Goal: Transaction & Acquisition: Purchase product/service

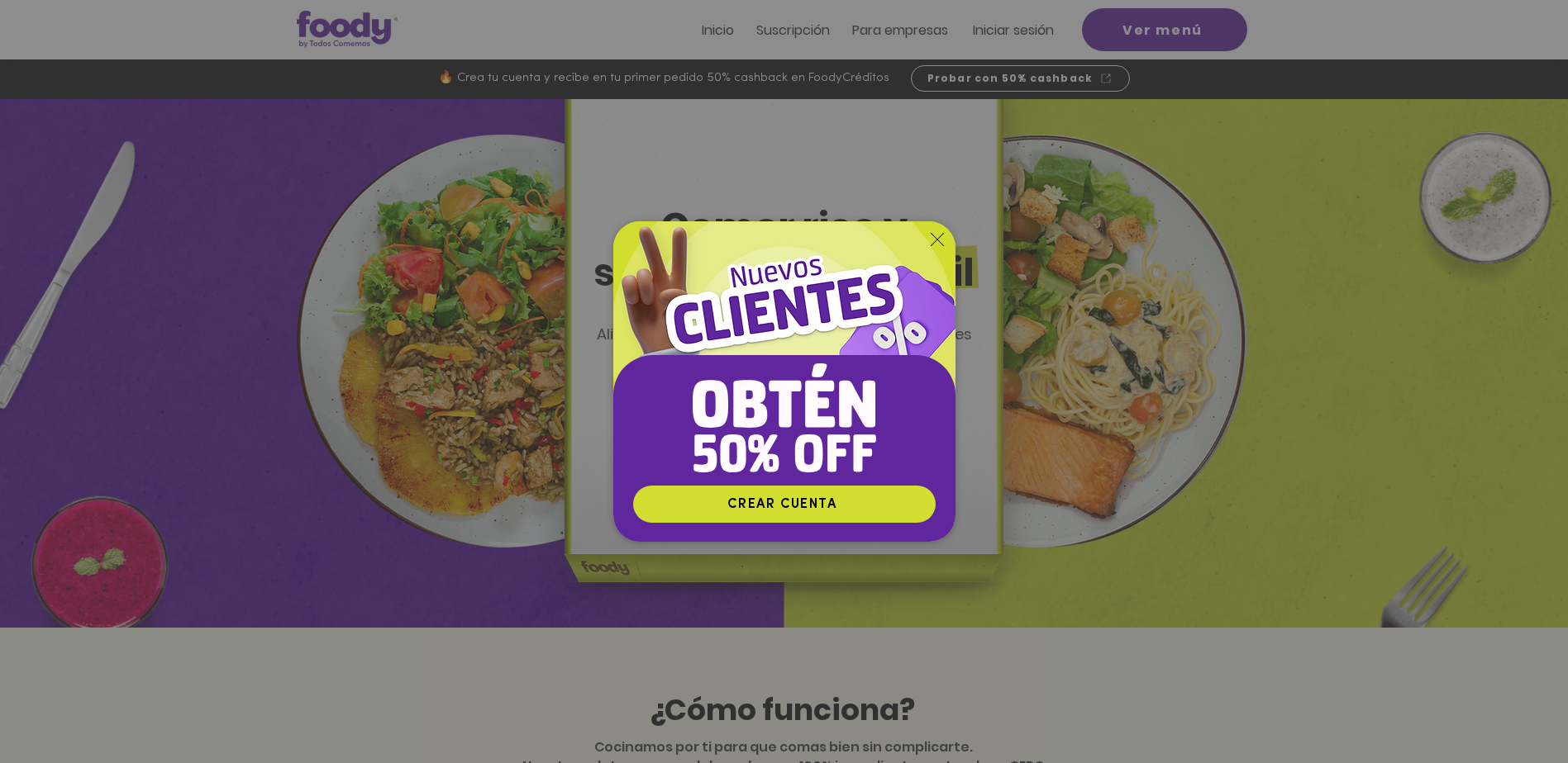
click at [1259, 232] on div "Nuevos suscriptores 50% off" at bounding box center [784, 381] width 1568 height 763
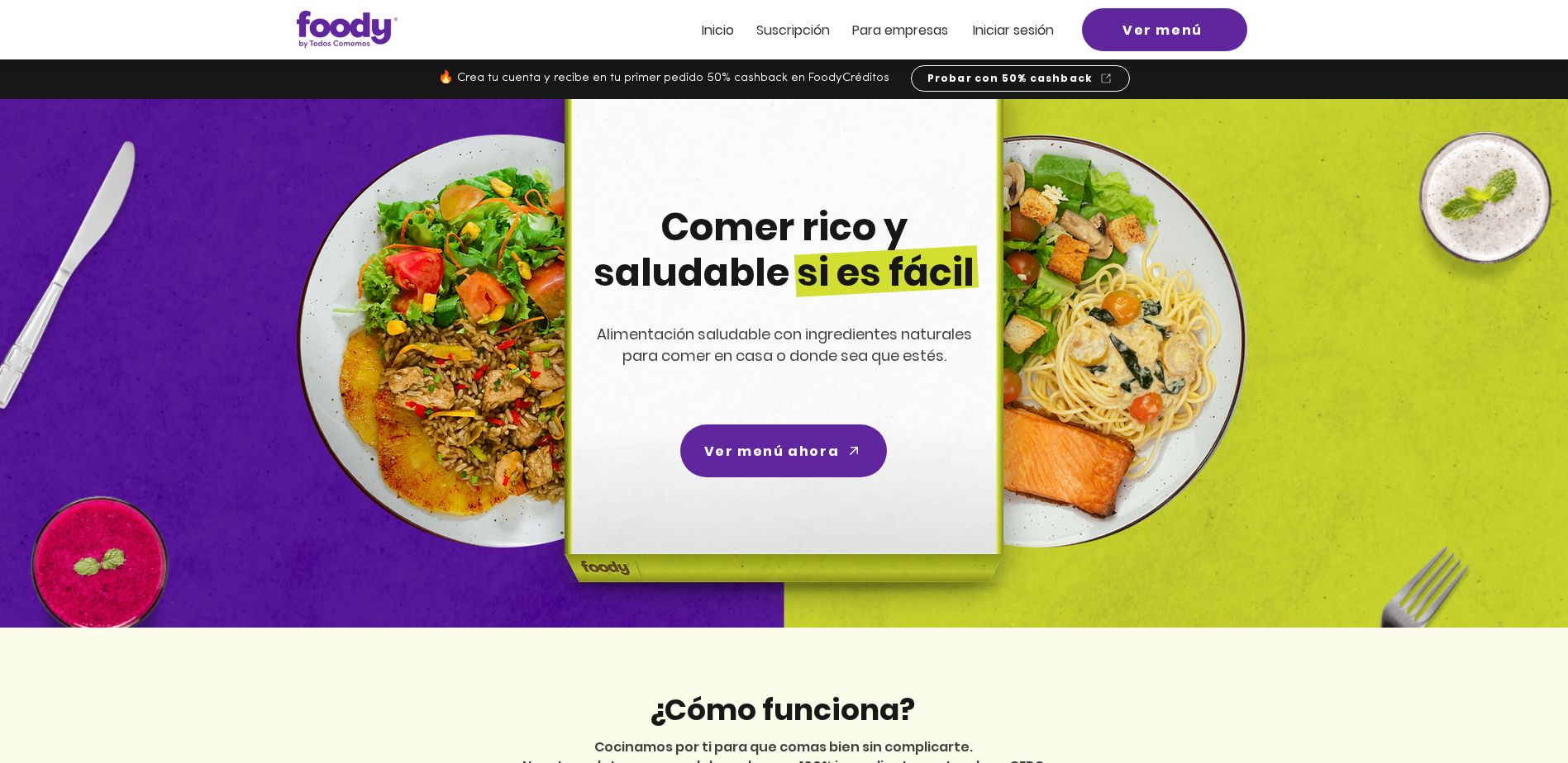
click at [1035, 29] on span "Iniciar sesión" at bounding box center [1013, 31] width 81 height 19
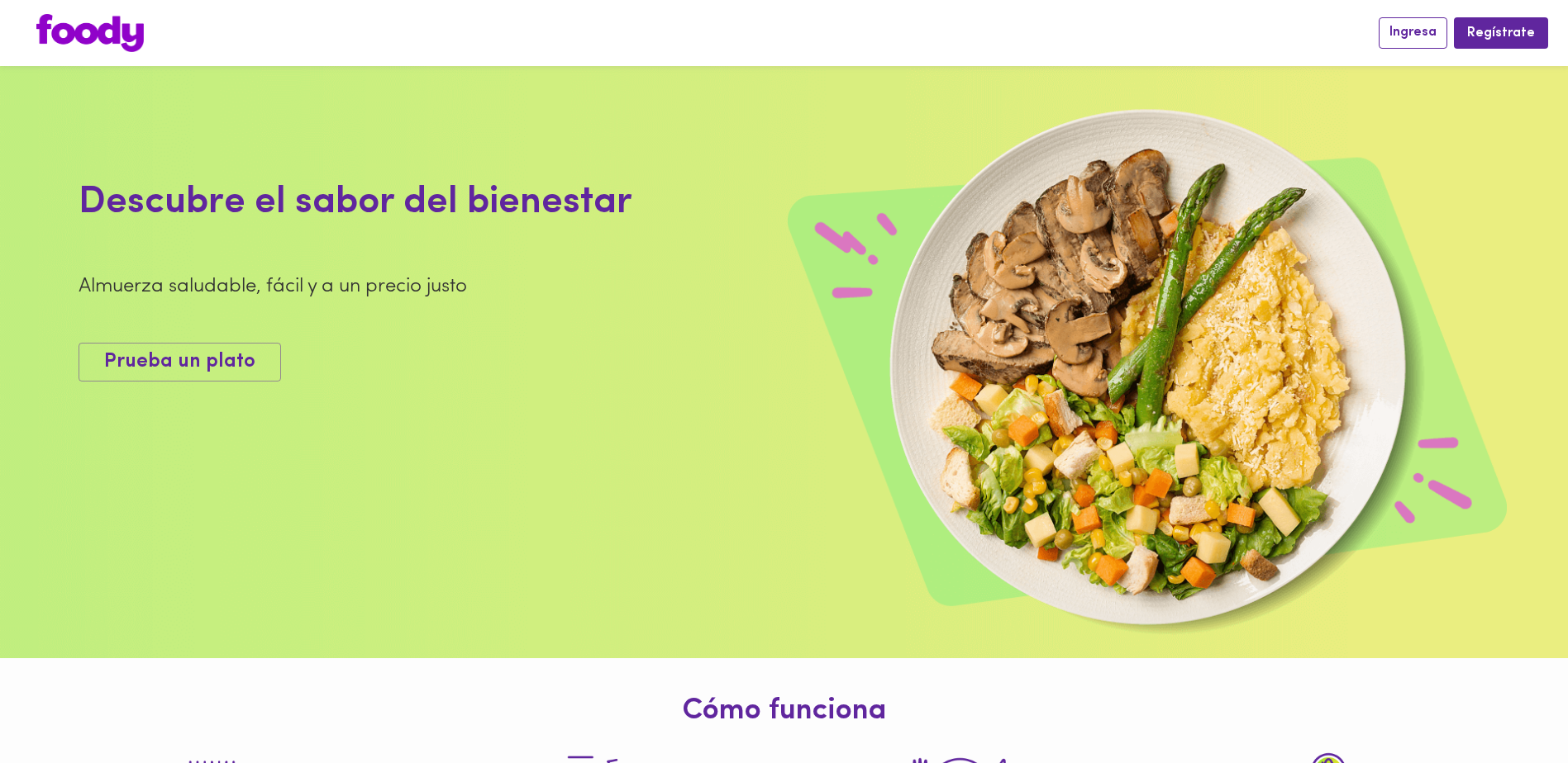
click at [1415, 28] on span "Ingresa" at bounding box center [1412, 32] width 47 height 15
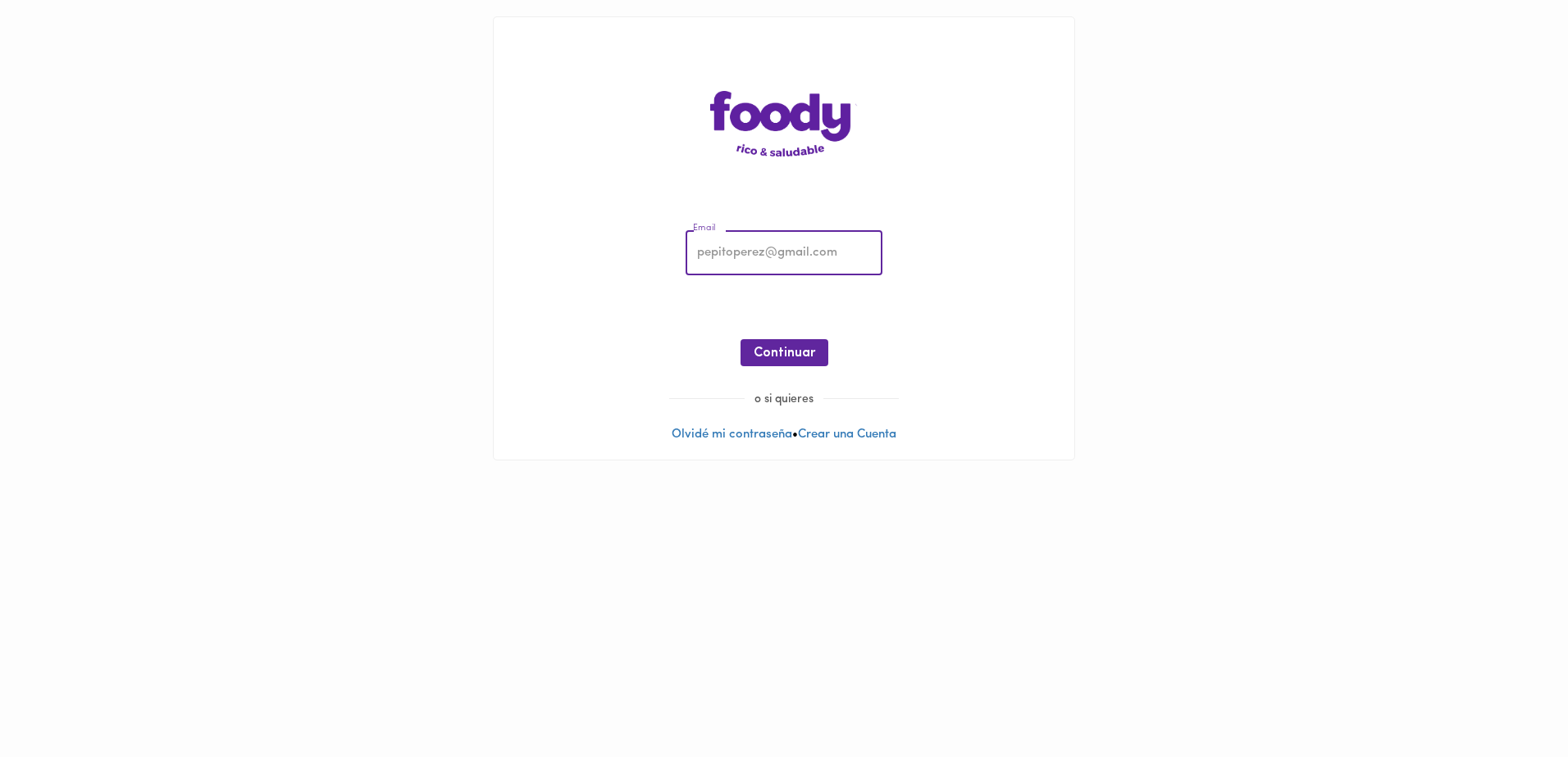
click at [765, 240] on input "email" at bounding box center [784, 254] width 197 height 45
type input "aserpaf@gmail.com"
click at [790, 355] on span "Continuar" at bounding box center [784, 353] width 62 height 15
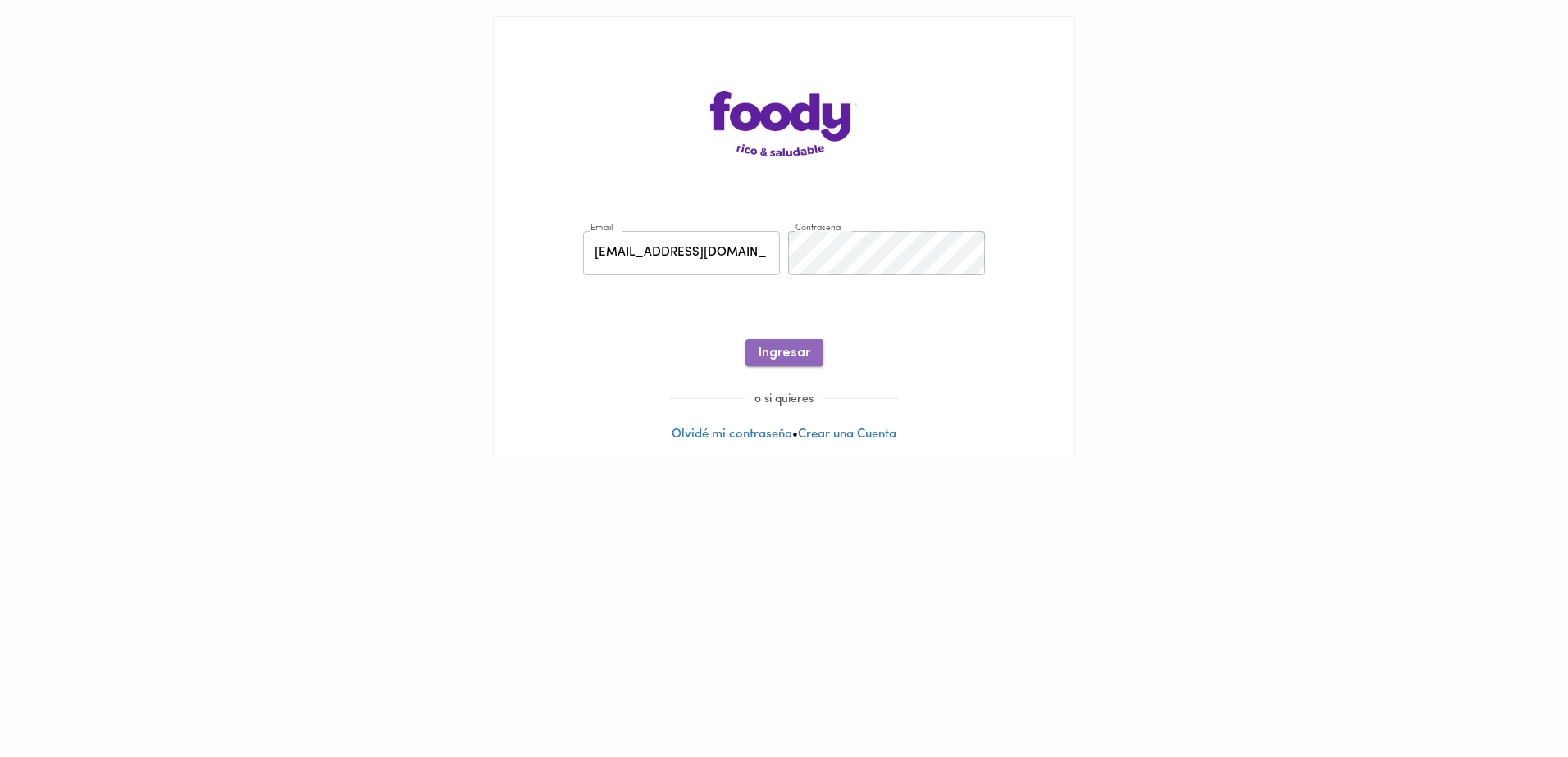
click at [789, 355] on span "Ingresar" at bounding box center [784, 353] width 51 height 15
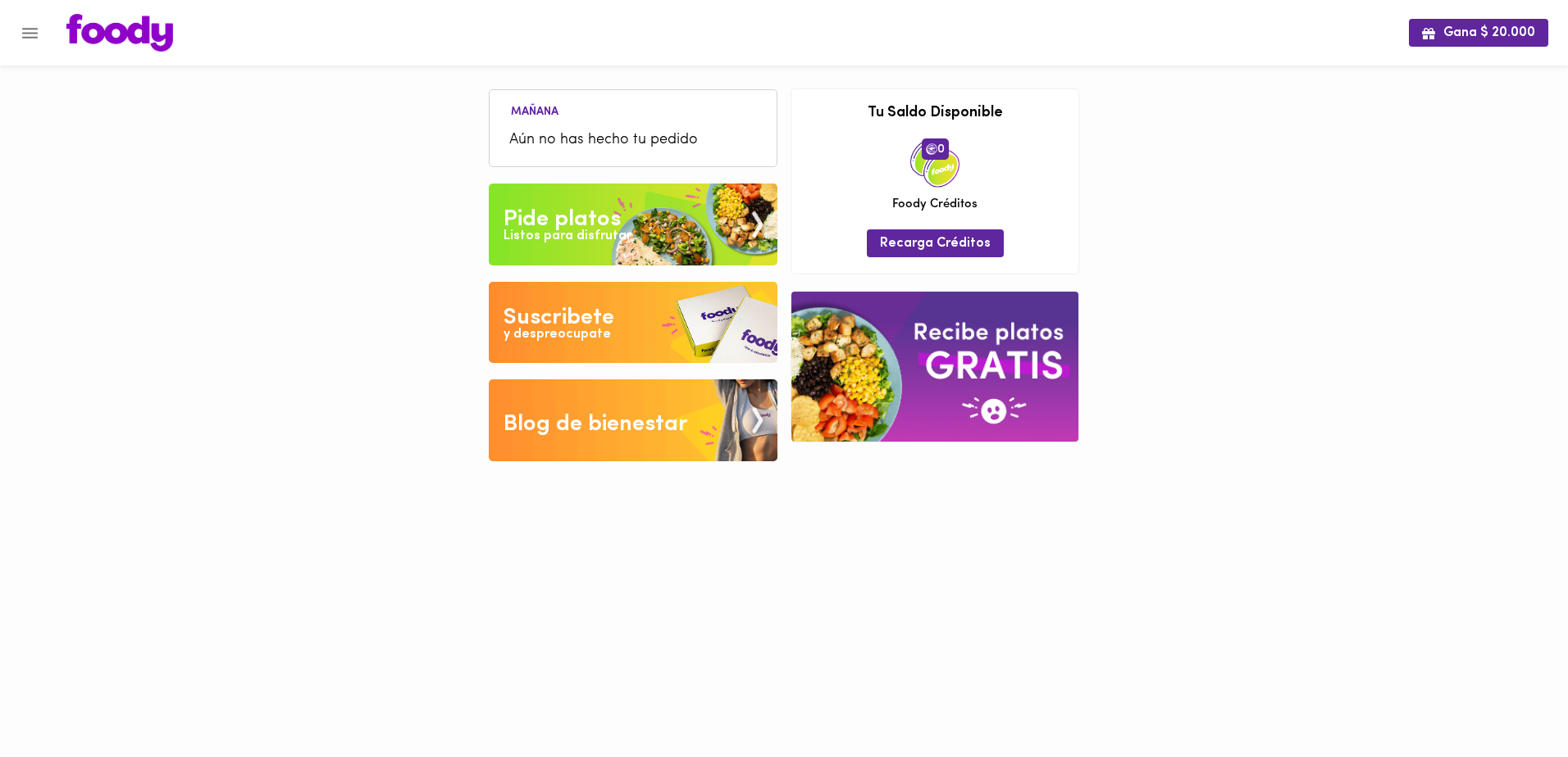
click at [581, 131] on span "Aún no has hecho tu pedido" at bounding box center [632, 140] width 247 height 22
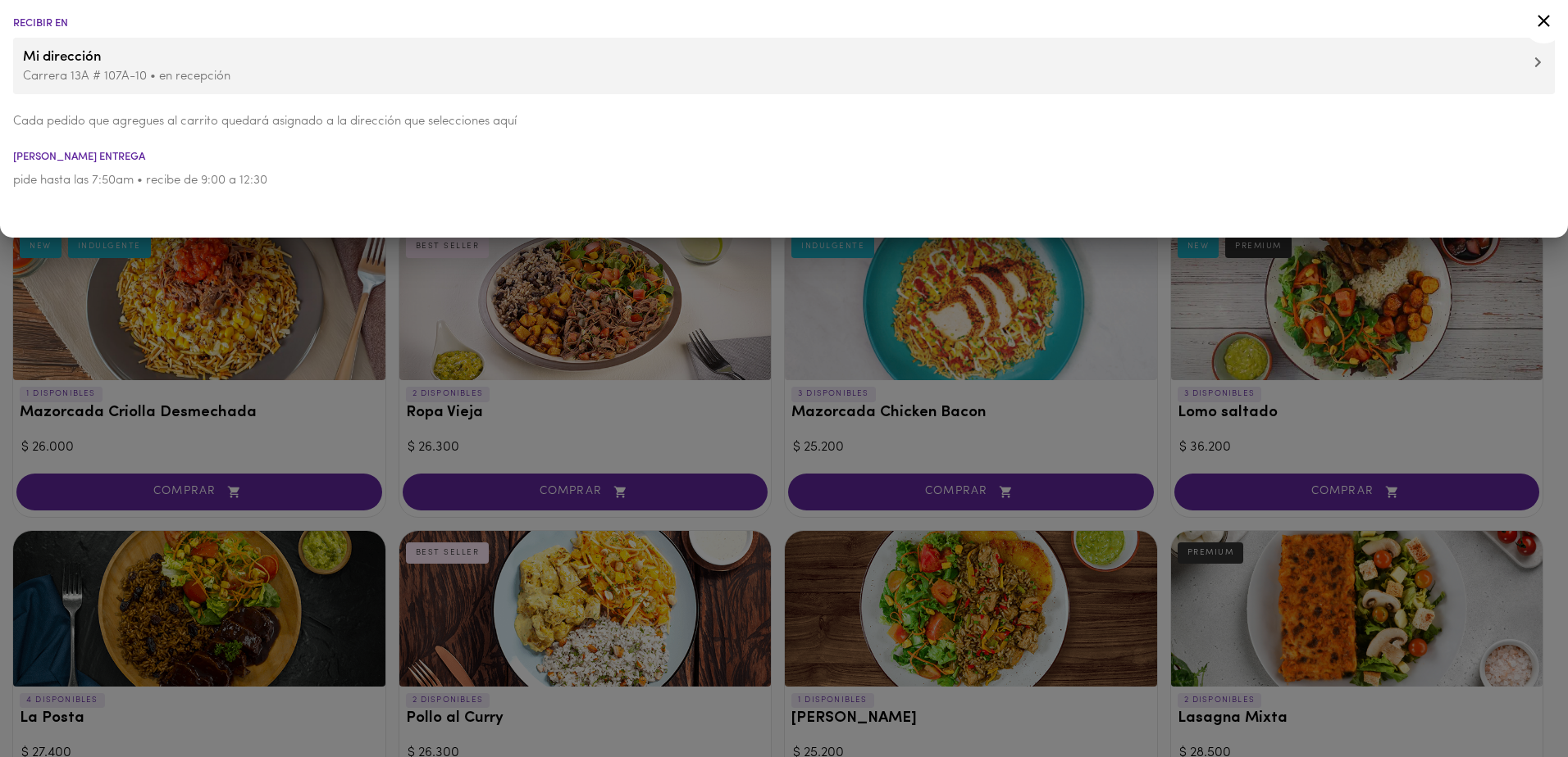
click at [868, 307] on div at bounding box center [784, 378] width 1568 height 757
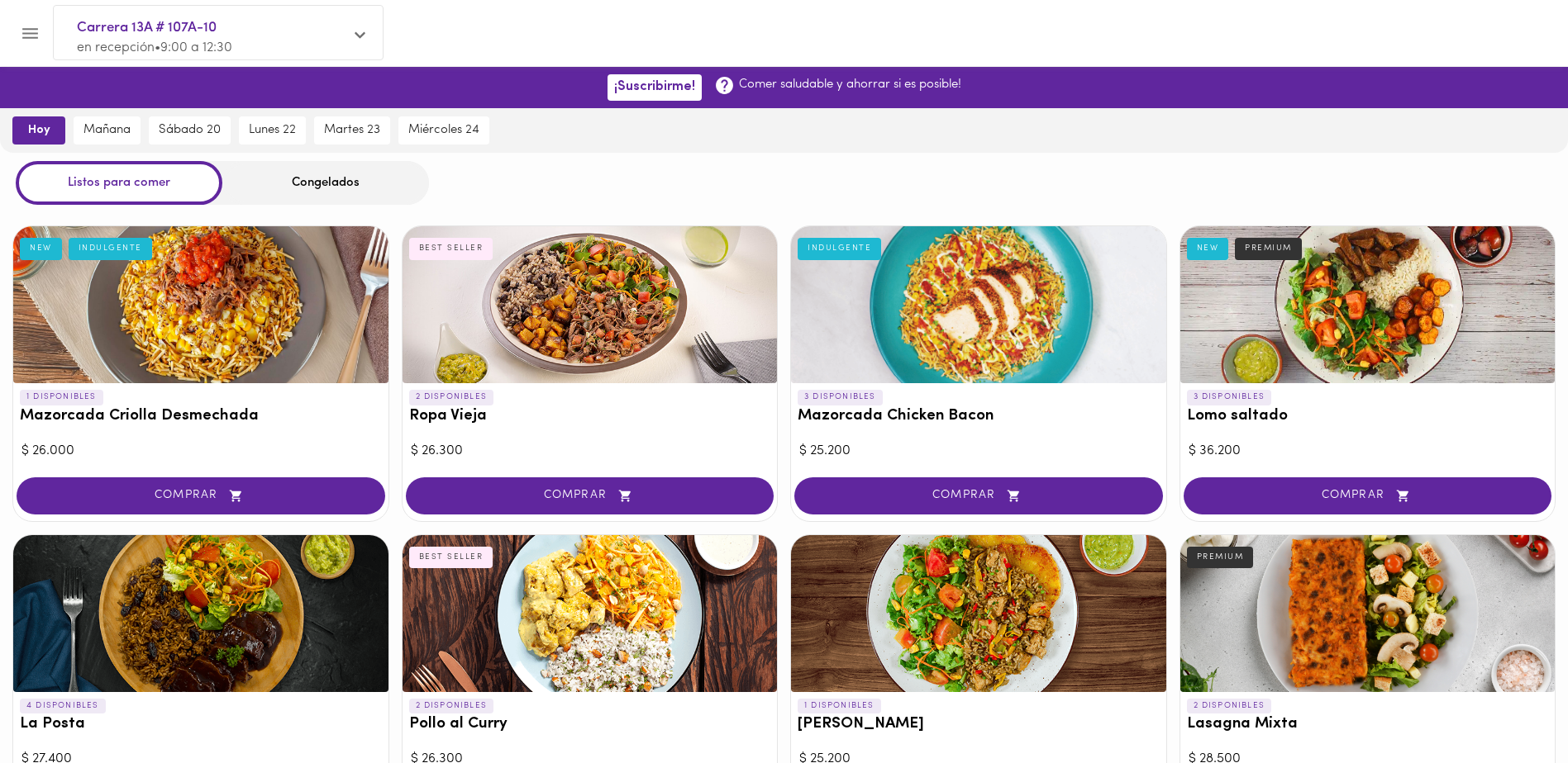
click at [352, 180] on div "Congelados" at bounding box center [326, 183] width 206 height 44
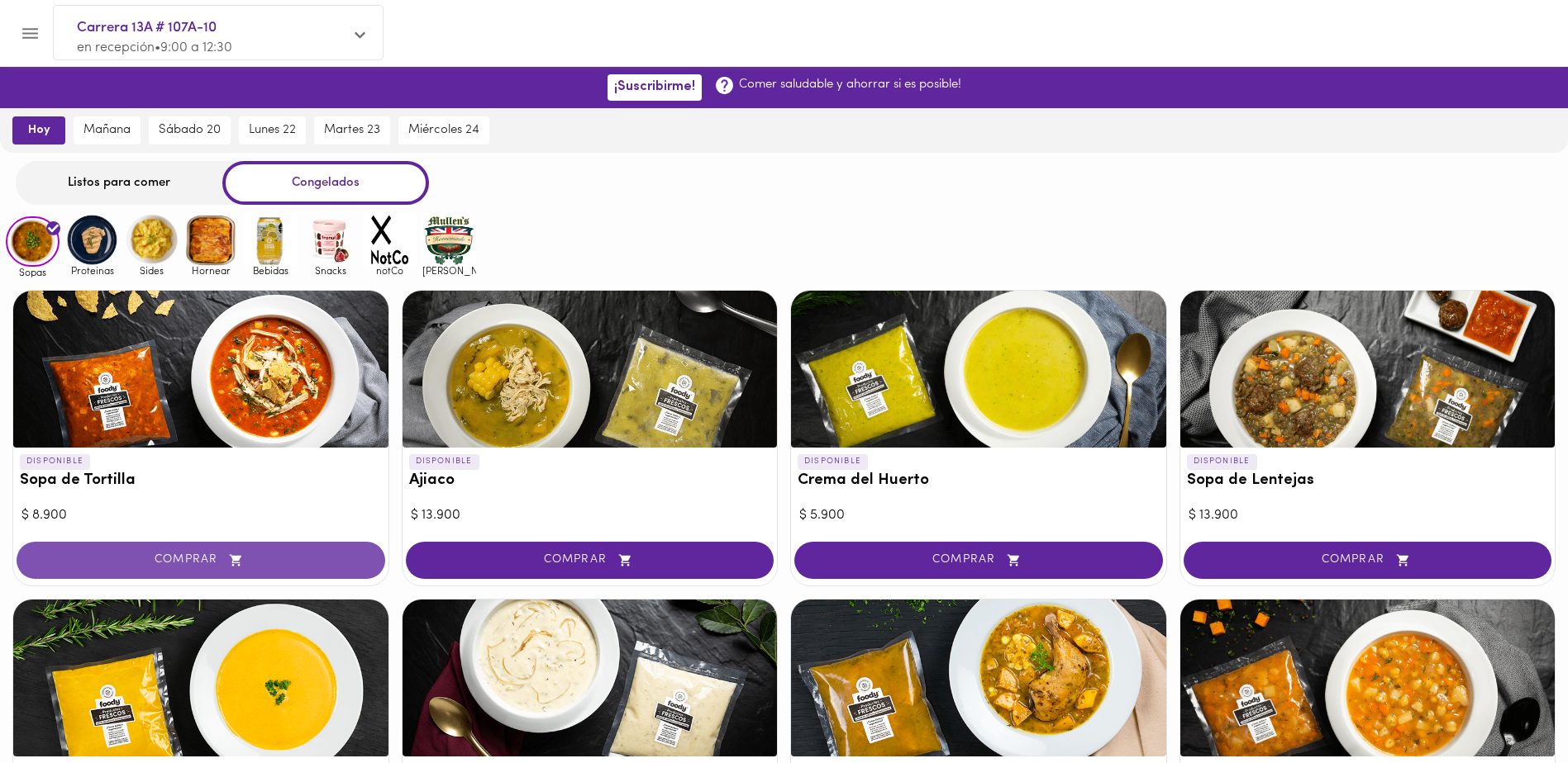
click at [239, 552] on button "COMPRAR" at bounding box center [201, 560] width 369 height 37
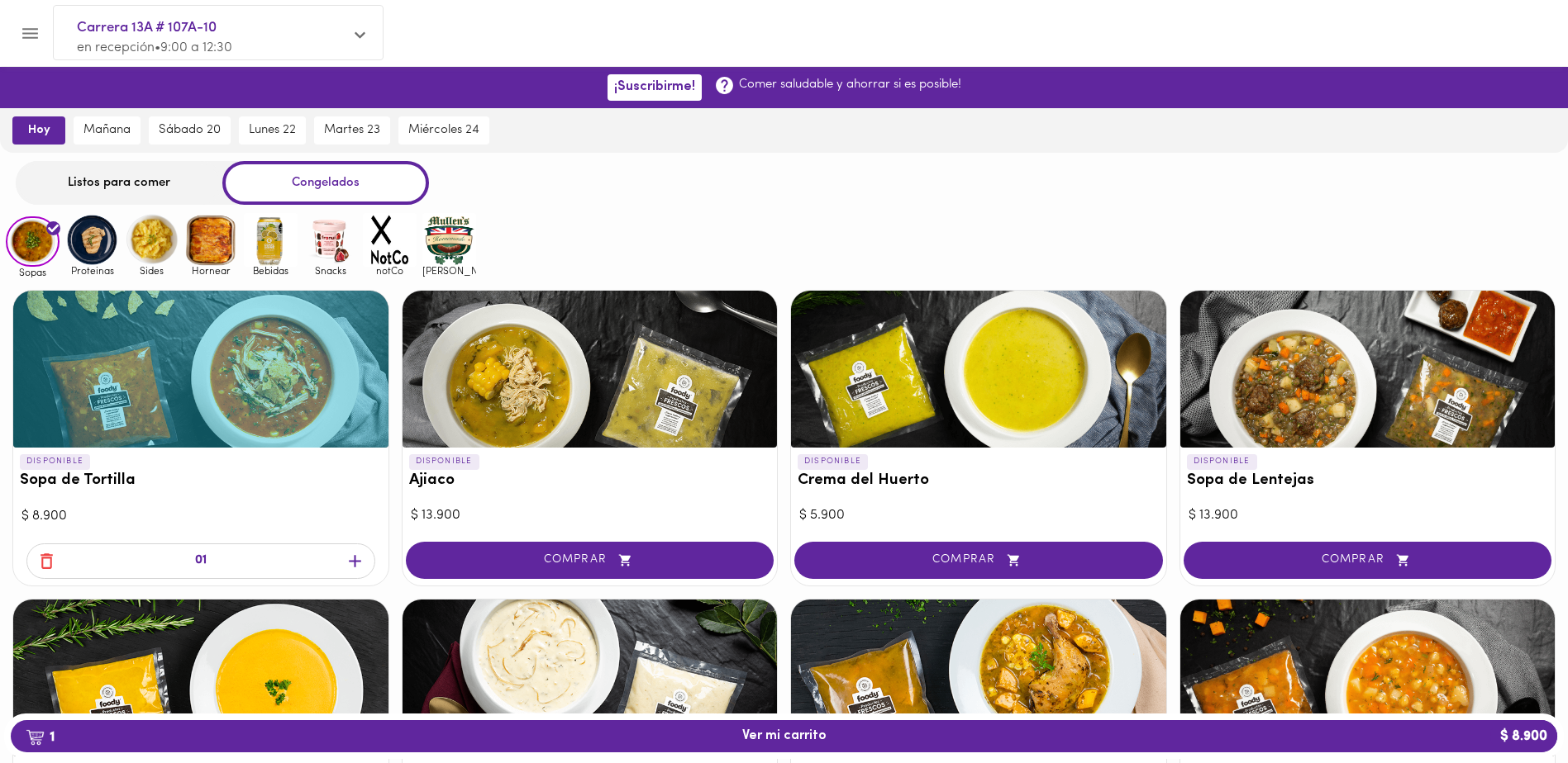
scroll to position [165, 0]
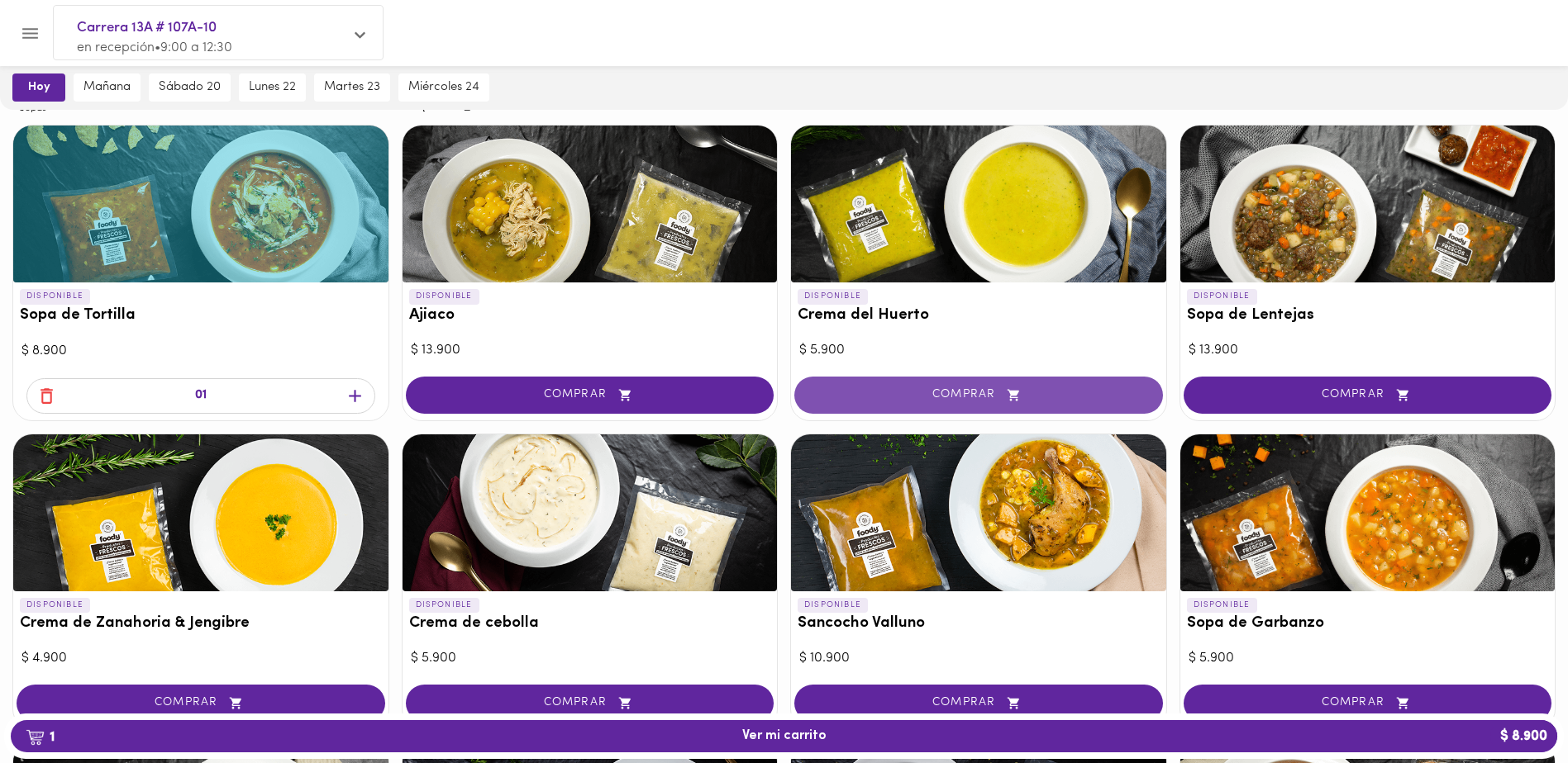
click at [1060, 394] on span "COMPRAR" at bounding box center [978, 395] width 328 height 14
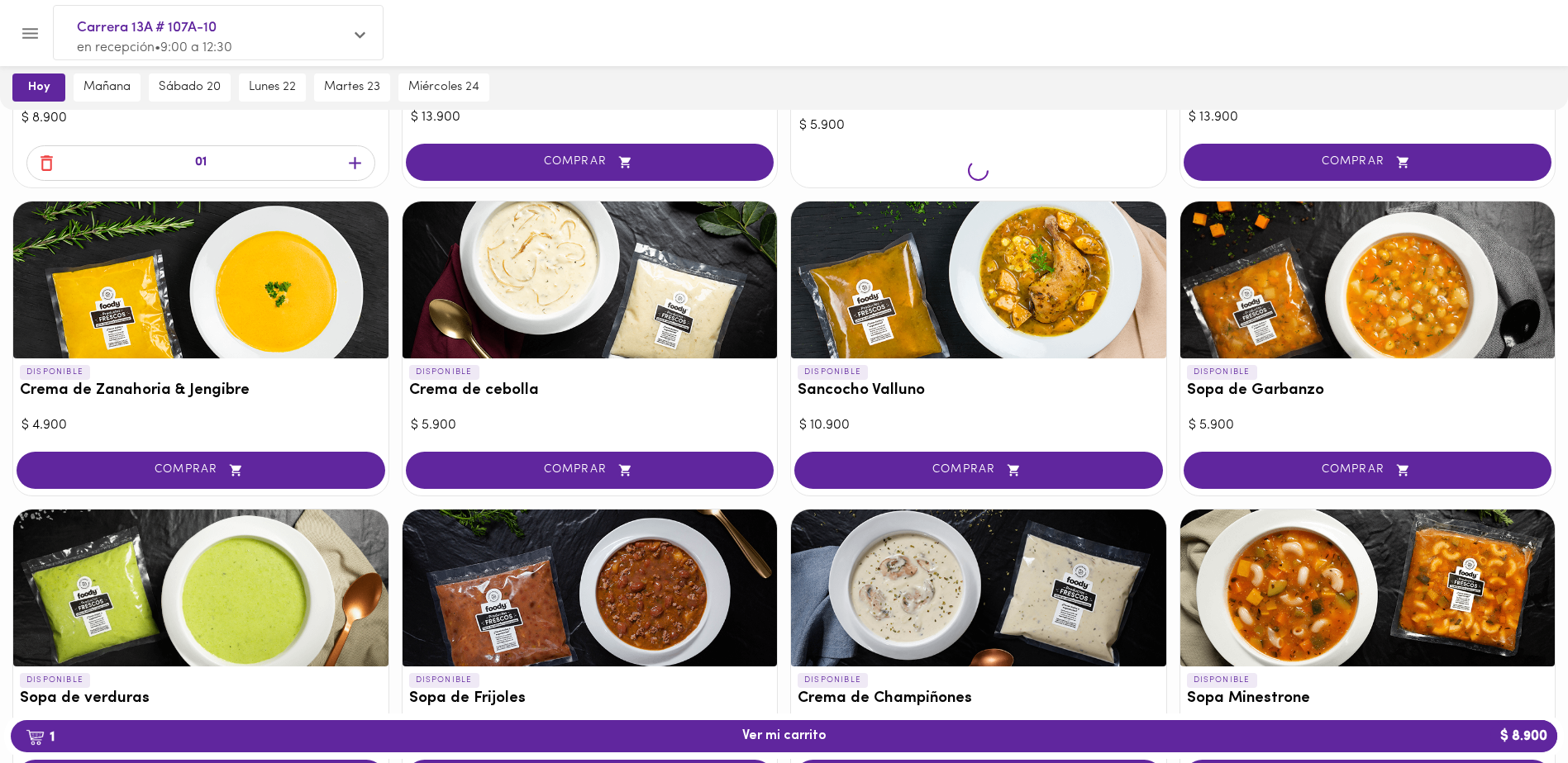
scroll to position [413, 0]
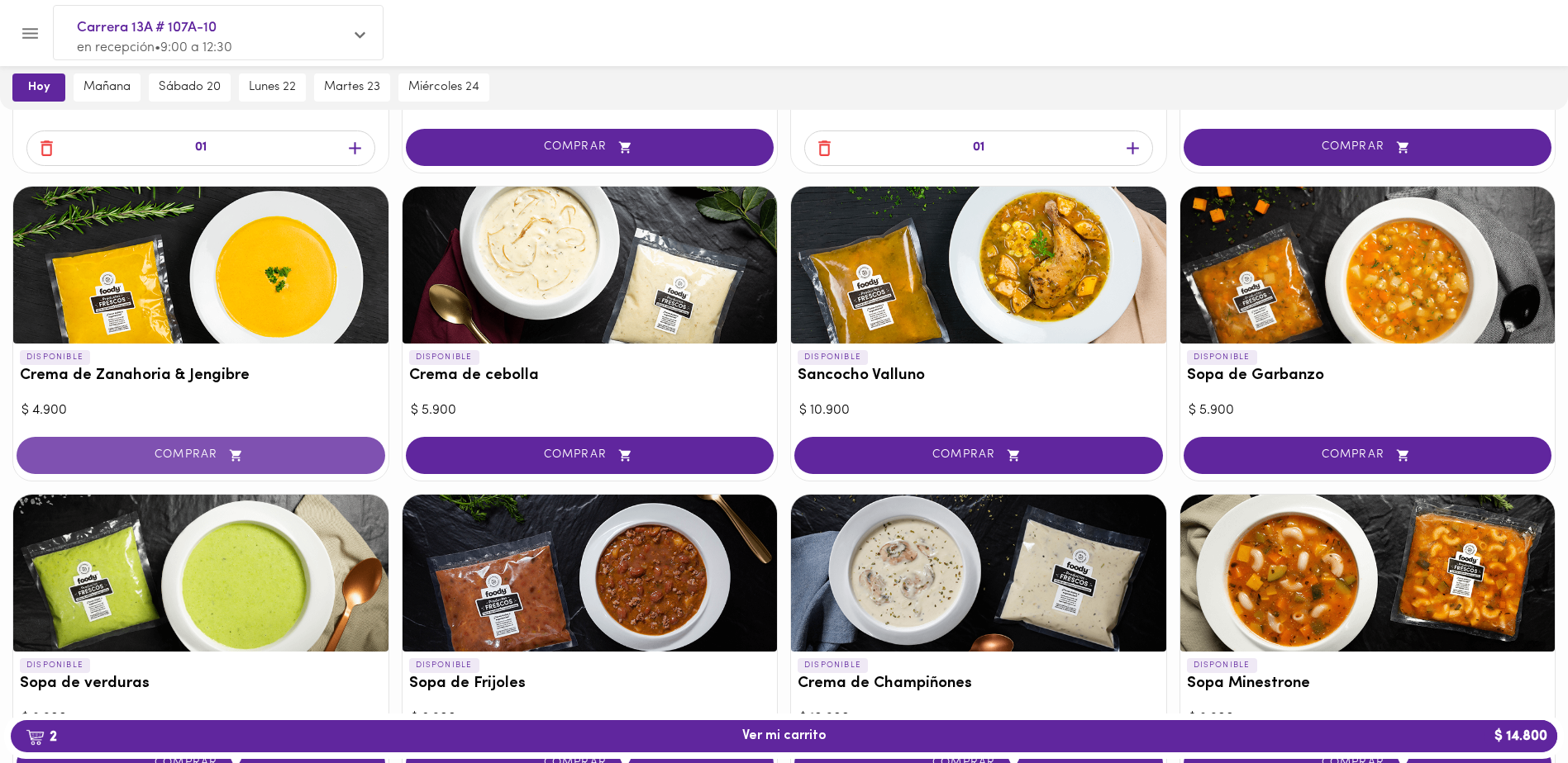
click at [301, 451] on span "COMPRAR" at bounding box center [201, 456] width 328 height 14
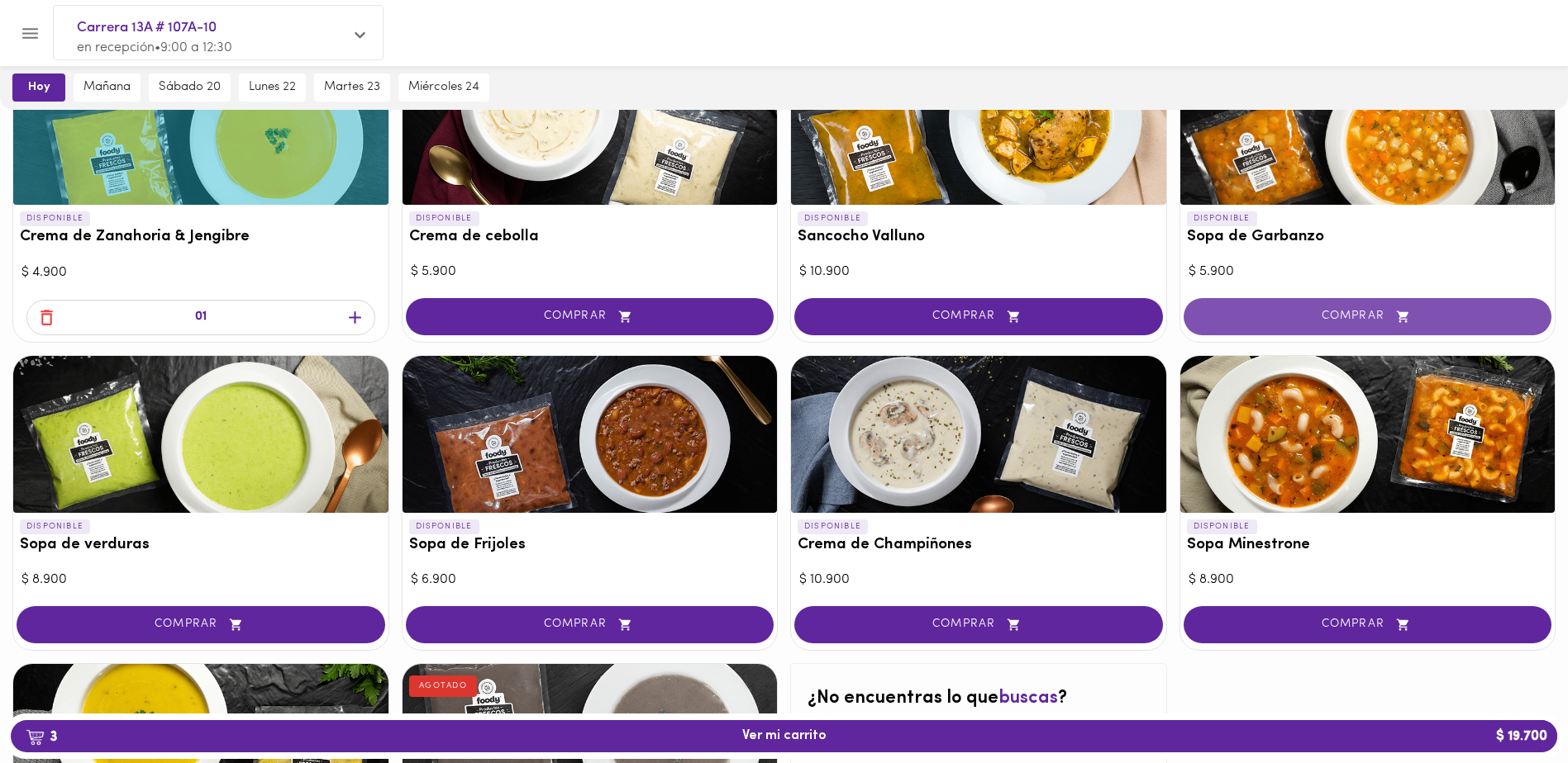
scroll to position [579, 0]
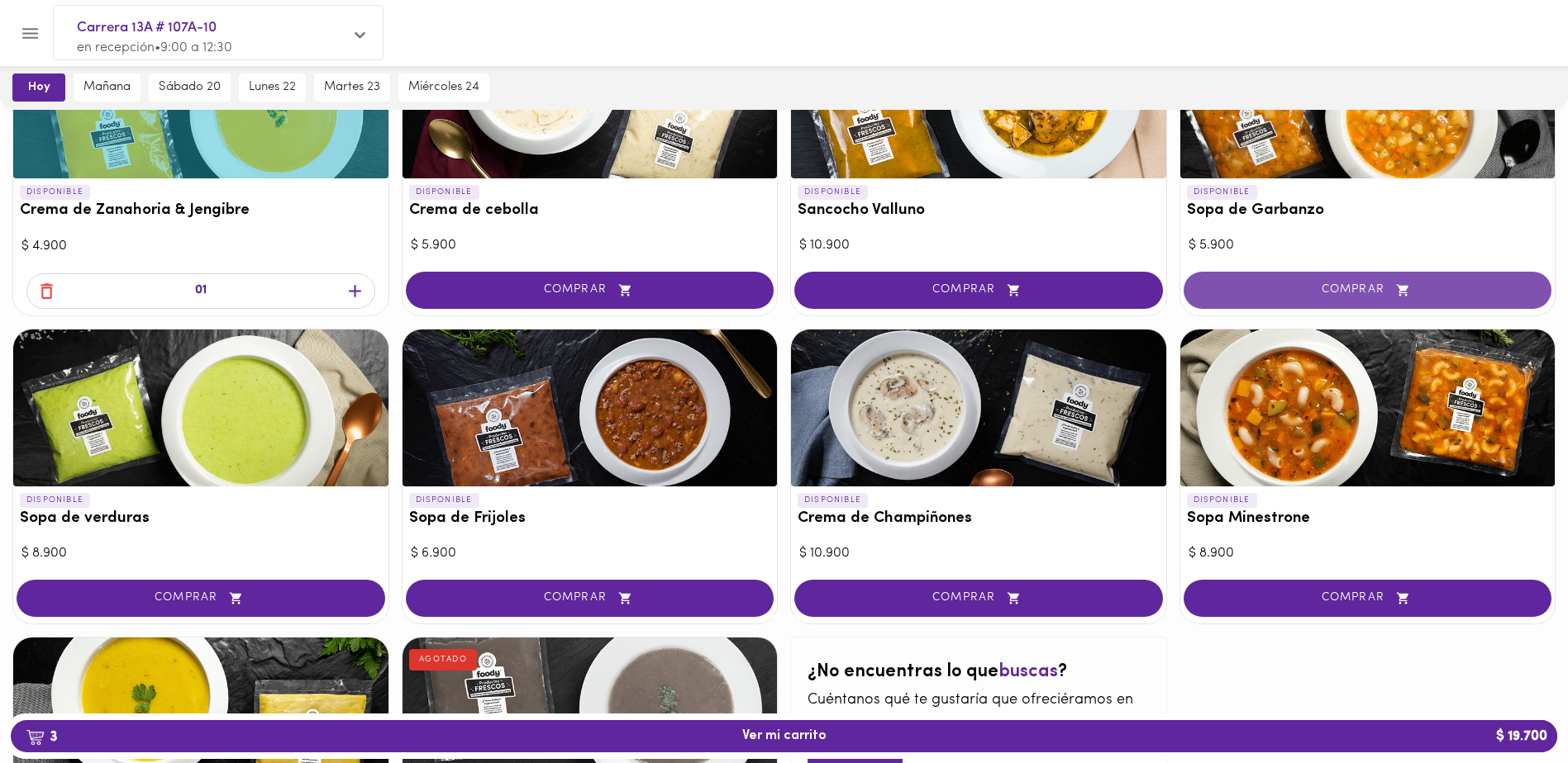
click at [1339, 293] on span "COMPRAR" at bounding box center [1367, 290] width 328 height 14
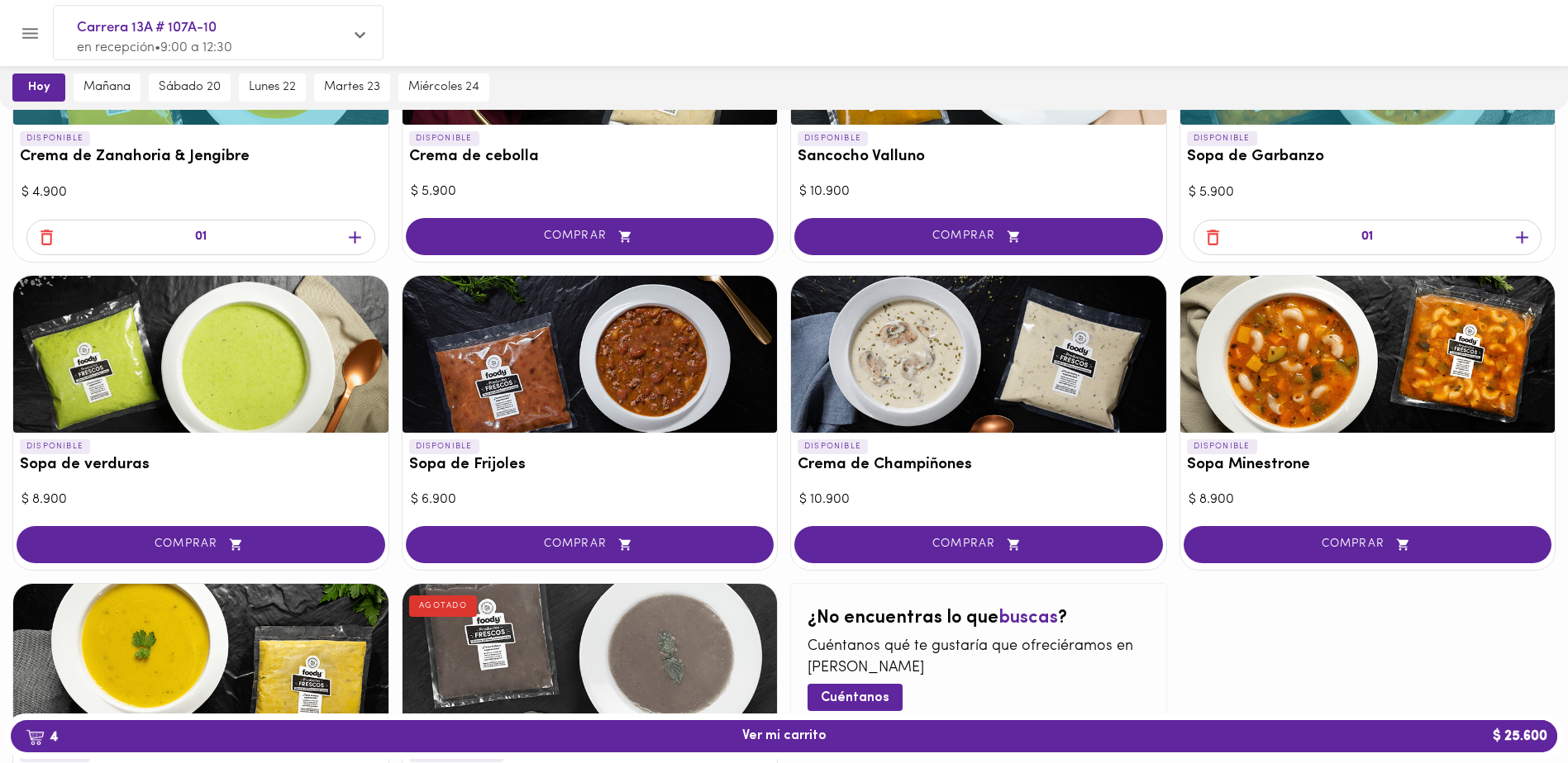
scroll to position [661, 0]
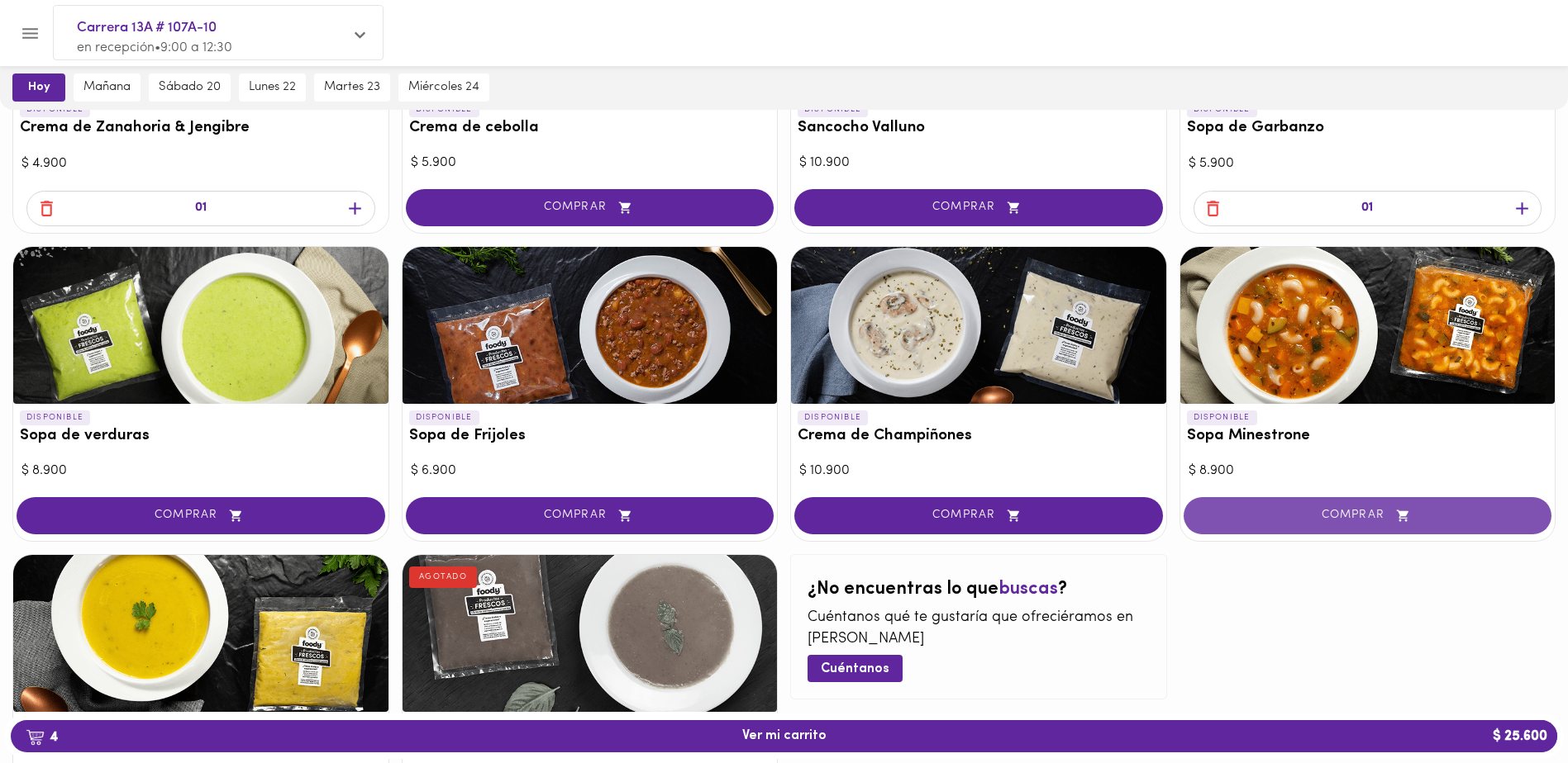
click at [1289, 514] on span "COMPRAR" at bounding box center [1367, 516] width 328 height 14
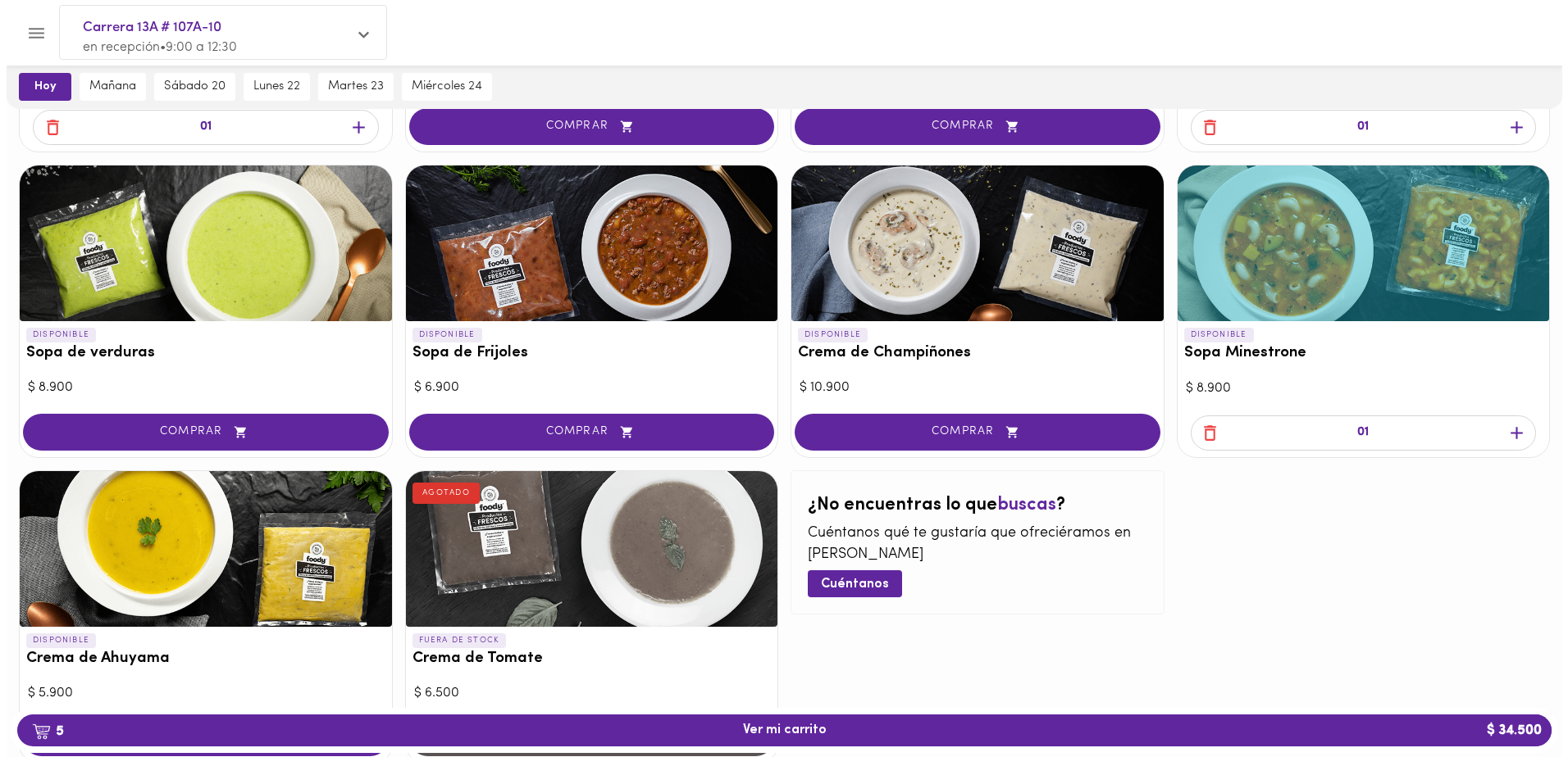
scroll to position [820, 0]
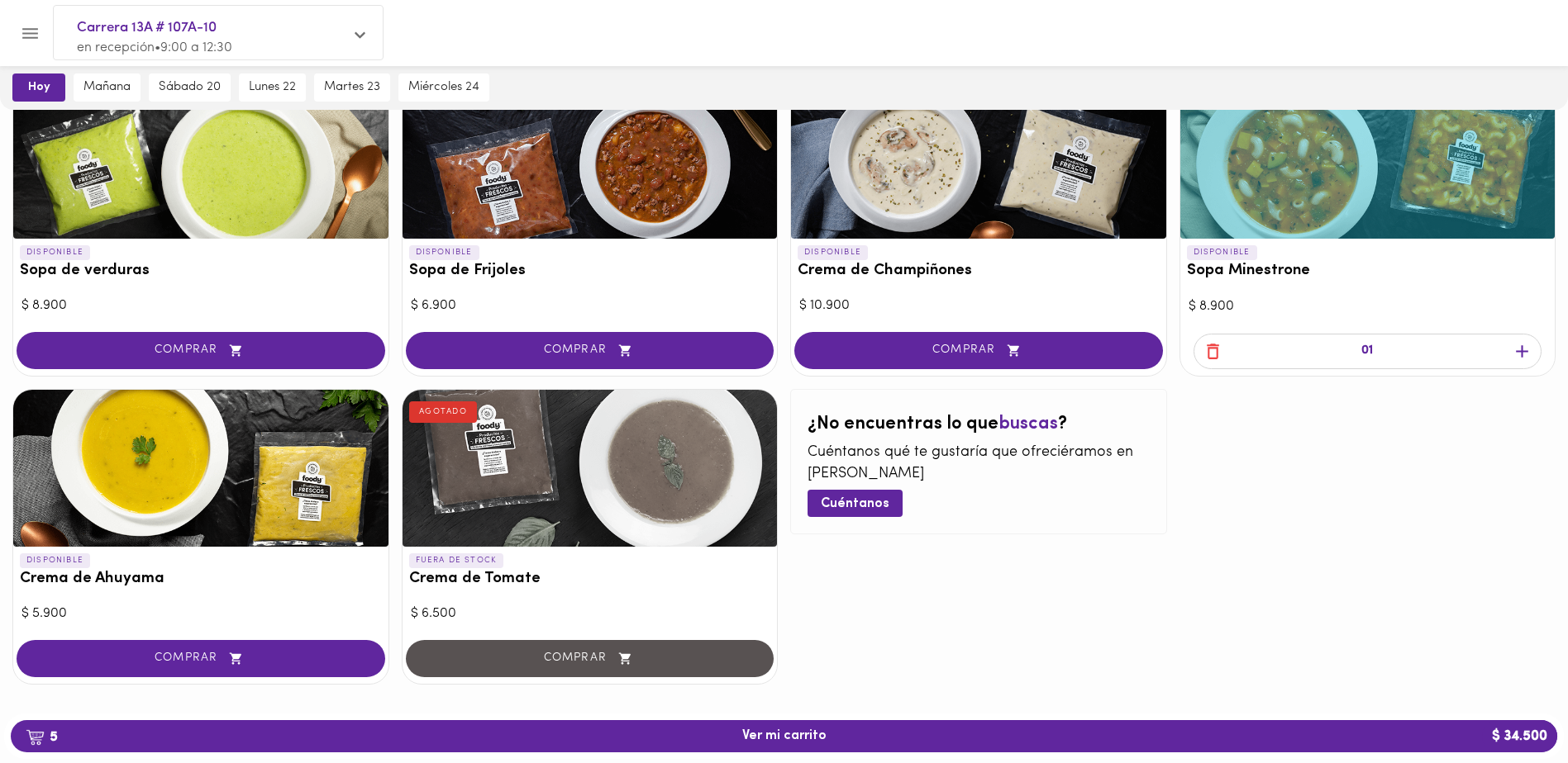
click at [319, 662] on span "COMPRAR" at bounding box center [201, 658] width 328 height 14
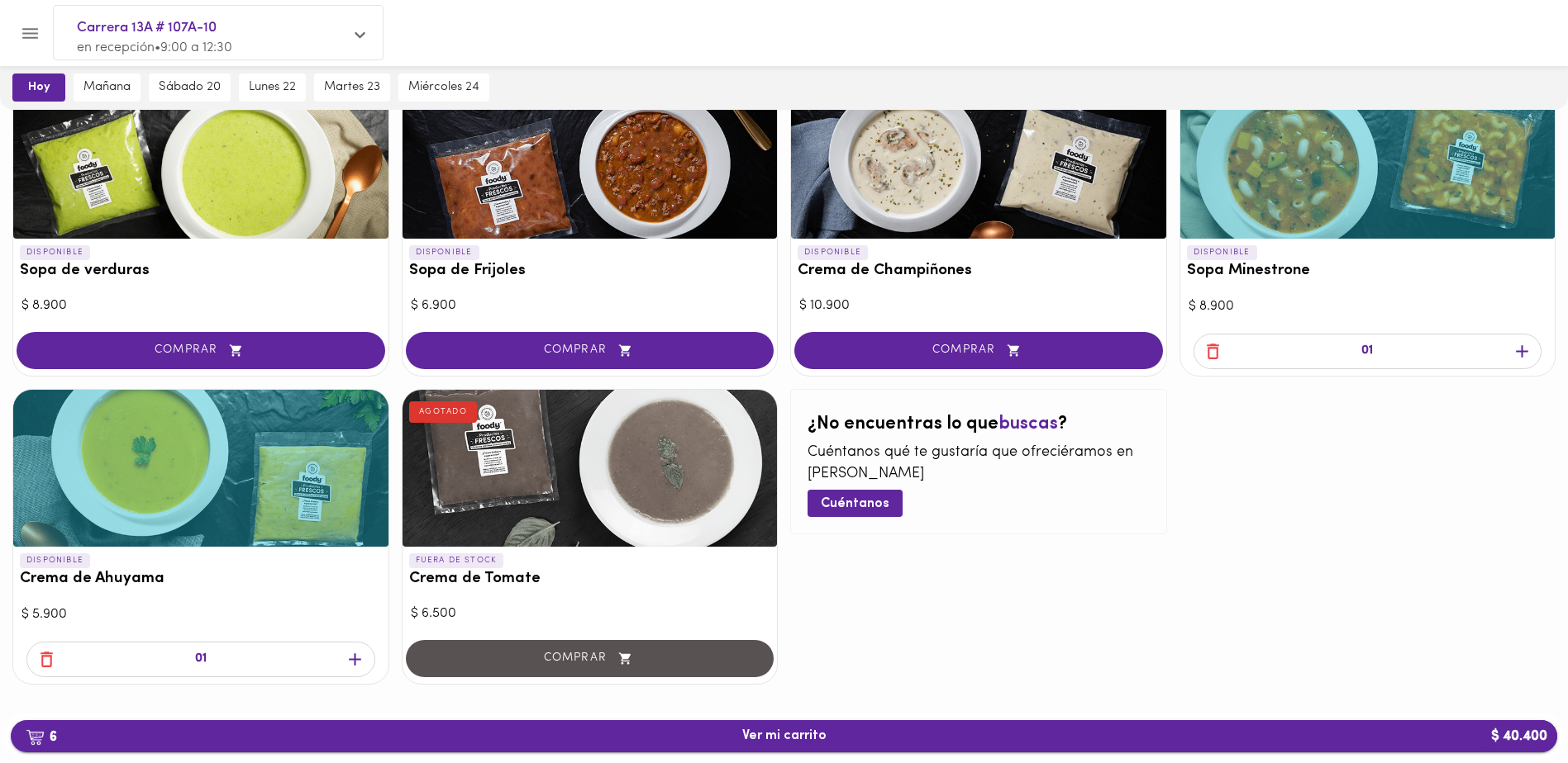
click at [787, 730] on span "6 Ver mi carrito $ 40.400" at bounding box center [784, 736] width 84 height 15
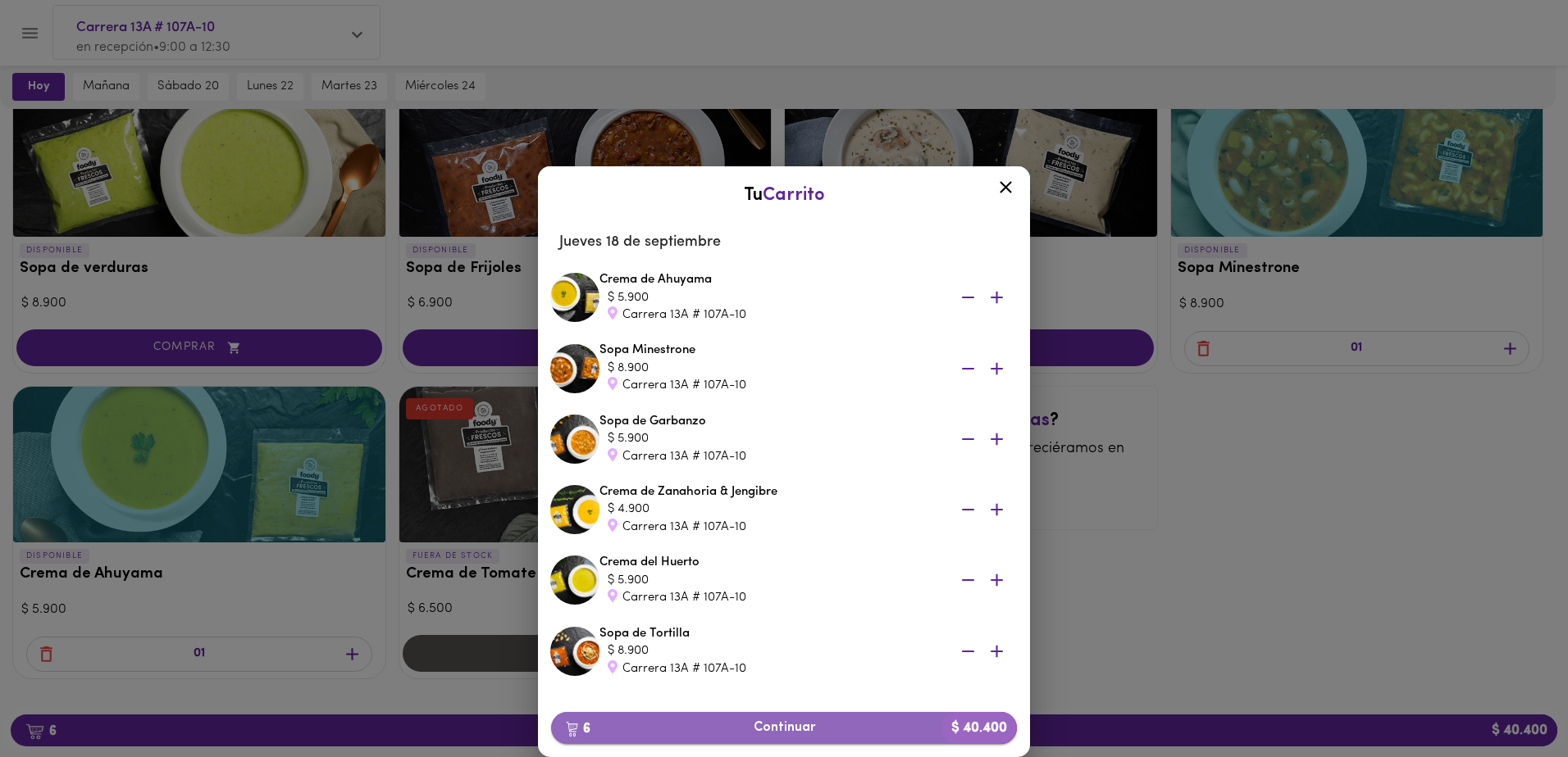
click at [796, 726] on span "6 Continuar $ 40.400" at bounding box center [784, 728] width 440 height 15
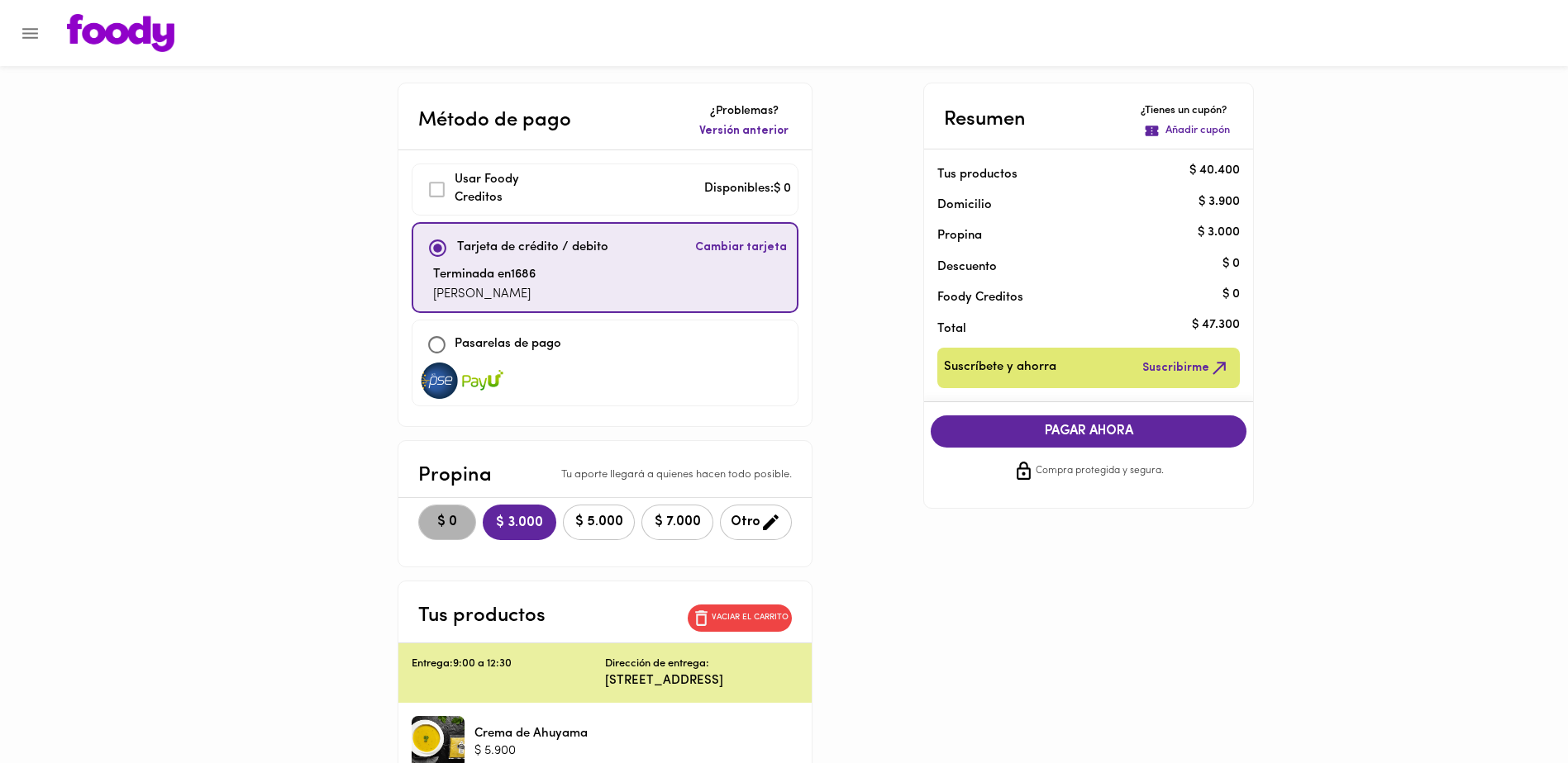
click at [447, 520] on span "$ 0" at bounding box center [447, 522] width 36 height 15
click at [444, 345] on input "checkbox" at bounding box center [437, 345] width 35 height 35
checkbox input "true"
checkbox input "false"
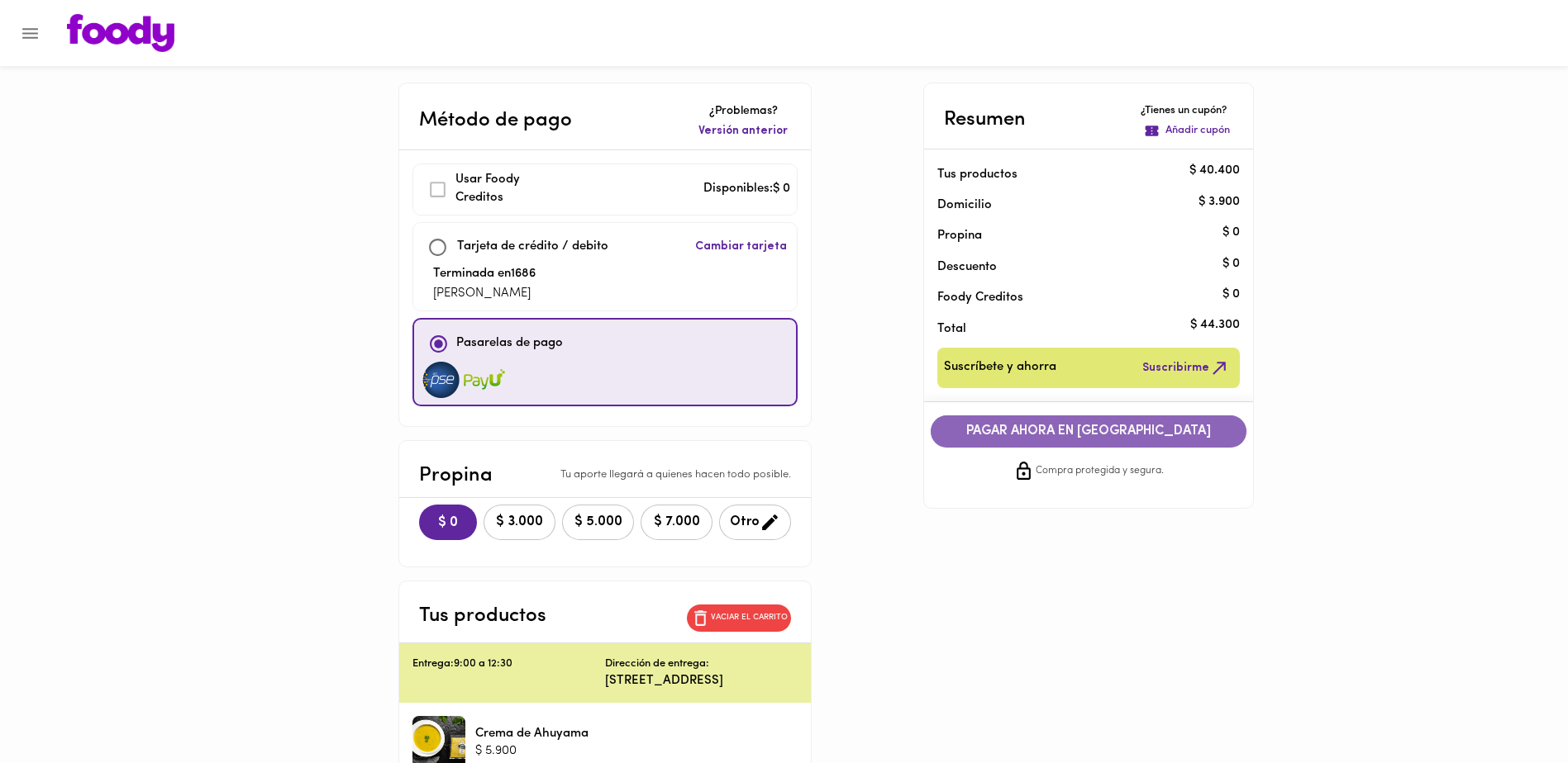
click at [1104, 428] on span "PAGAR AHORA EN PASARELA" at bounding box center [1088, 432] width 283 height 15
